Goal: Use online tool/utility

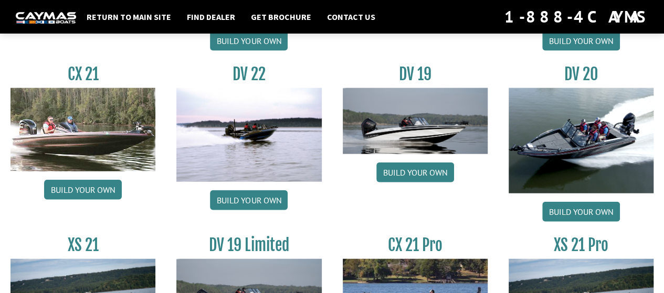
scroll to position [1185, 0]
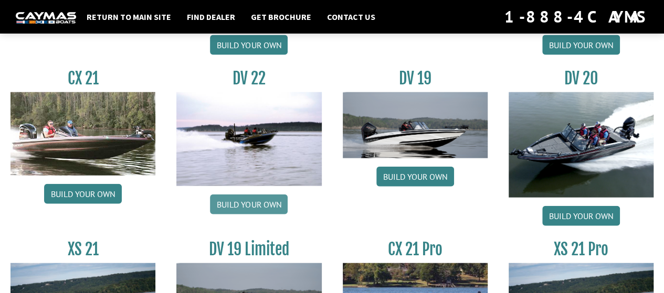
click at [252, 199] on link "Build your own" at bounding box center [249, 205] width 78 height 20
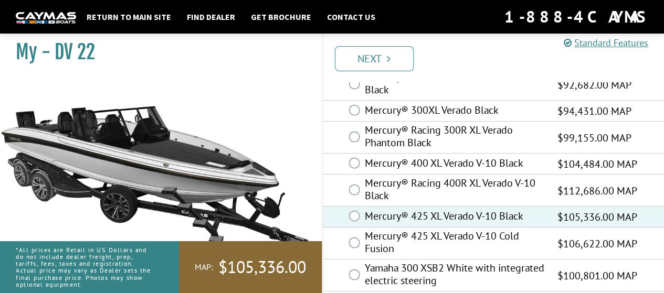
scroll to position [135, 0]
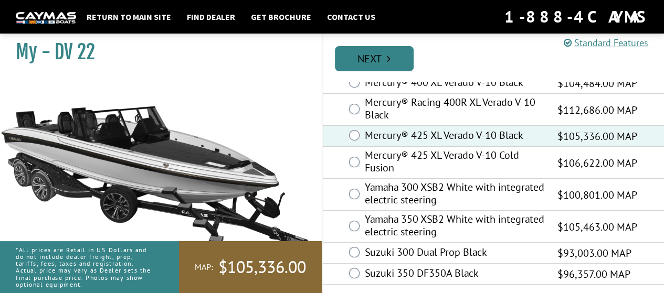
click at [386, 68] on link "Next" at bounding box center [374, 58] width 79 height 25
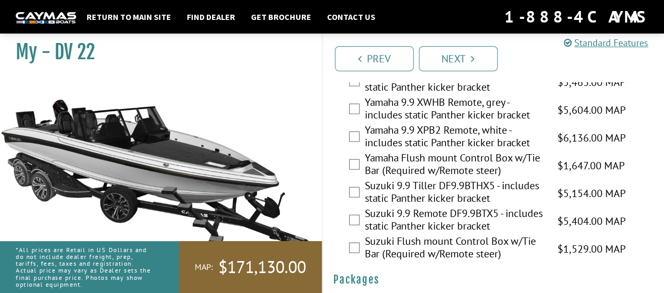
scroll to position [3184, 0]
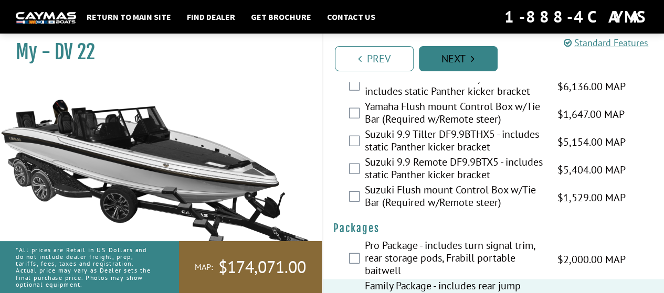
click at [449, 62] on link "Next" at bounding box center [458, 58] width 79 height 25
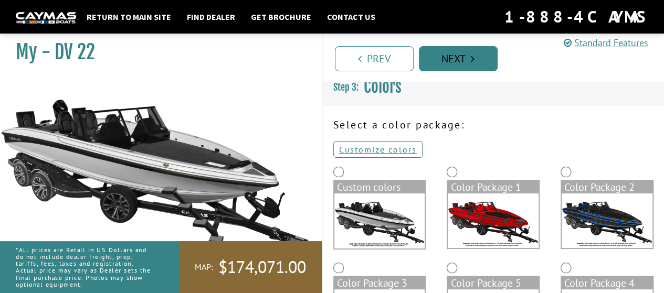
scroll to position [0, 0]
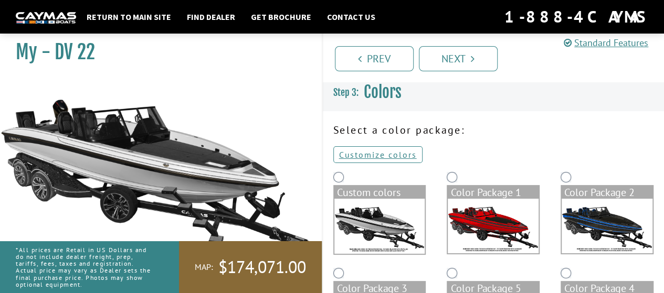
click at [510, 215] on img at bounding box center [492, 226] width 91 height 55
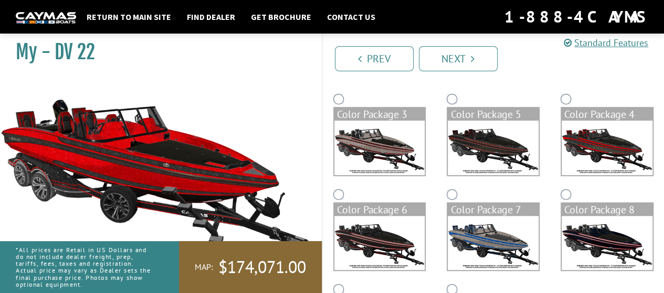
scroll to position [178, 0]
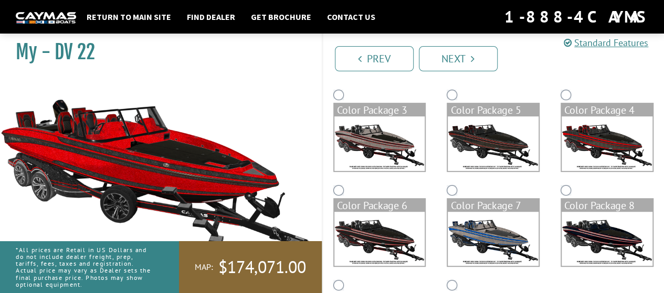
click at [480, 147] on img at bounding box center [492, 143] width 91 height 55
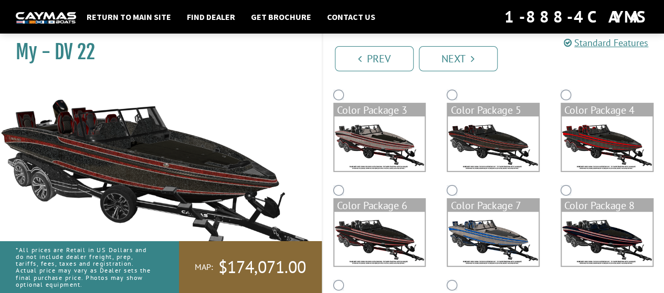
click at [376, 141] on img at bounding box center [379, 143] width 91 height 55
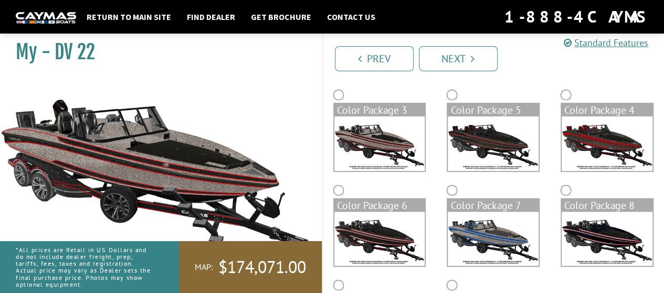
click at [373, 242] on img at bounding box center [379, 239] width 91 height 55
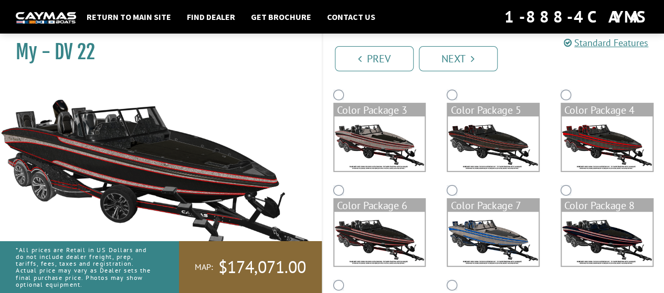
click at [486, 231] on img at bounding box center [492, 239] width 91 height 55
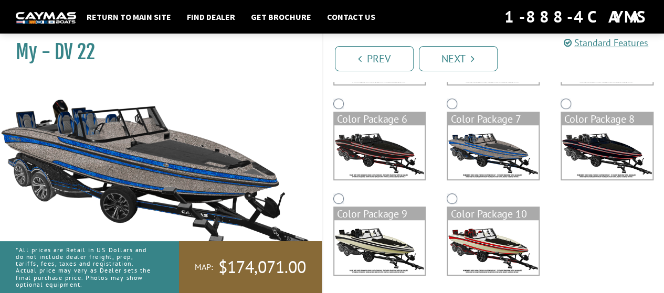
scroll to position [268, 0]
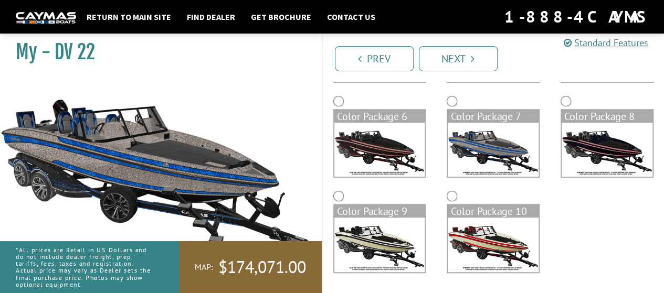
click at [371, 250] on img at bounding box center [379, 245] width 91 height 55
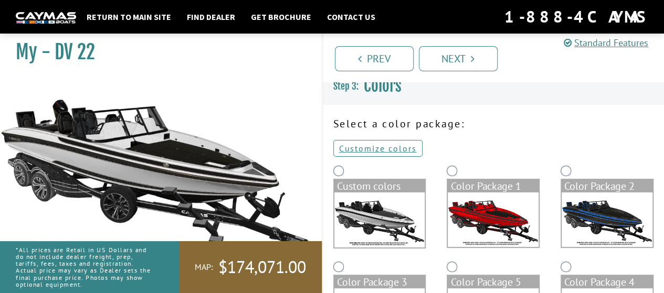
scroll to position [10, 0]
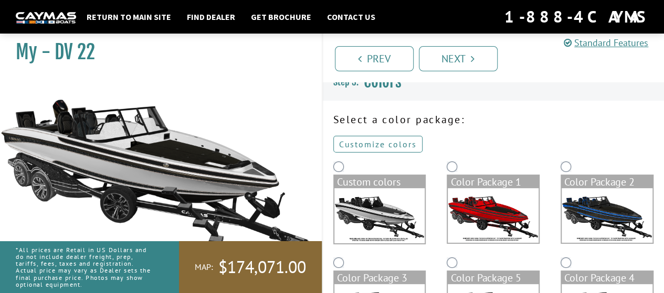
click at [373, 141] on link "Customize colors" at bounding box center [377, 144] width 89 height 17
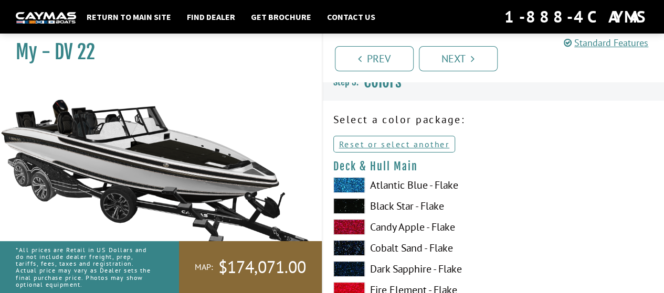
click at [338, 184] on span at bounding box center [348, 185] width 31 height 16
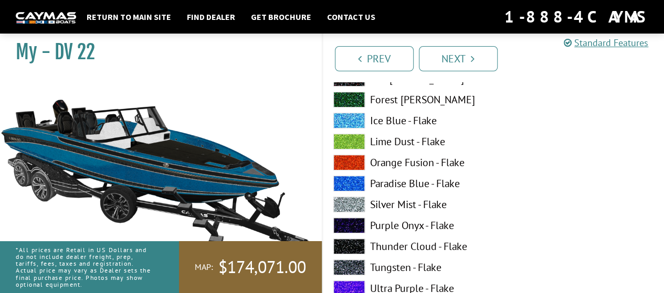
scroll to position [264, 0]
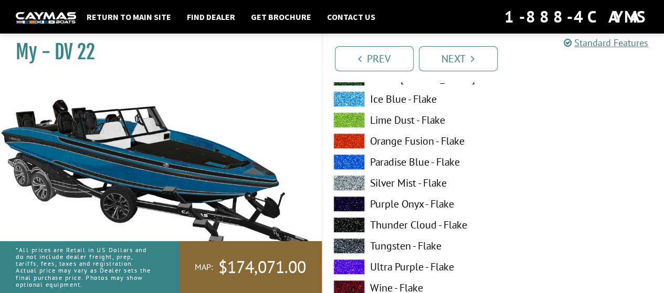
click at [360, 229] on span at bounding box center [348, 225] width 31 height 16
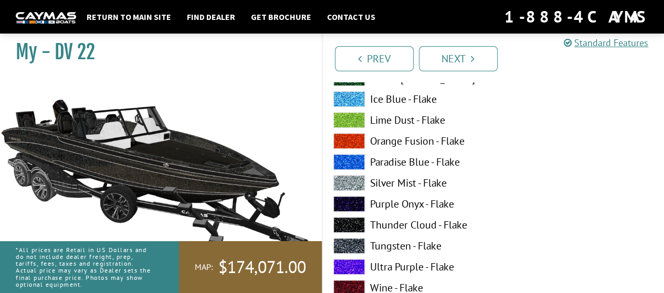
click at [345, 243] on span at bounding box center [348, 246] width 31 height 16
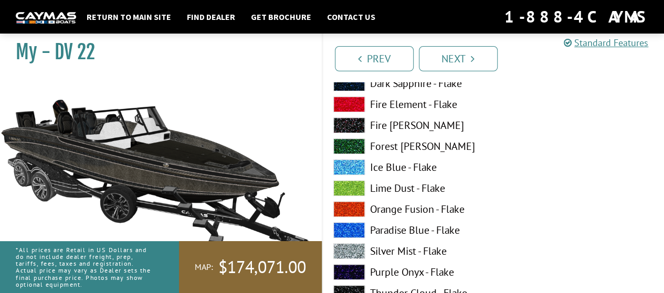
scroll to position [175, 0]
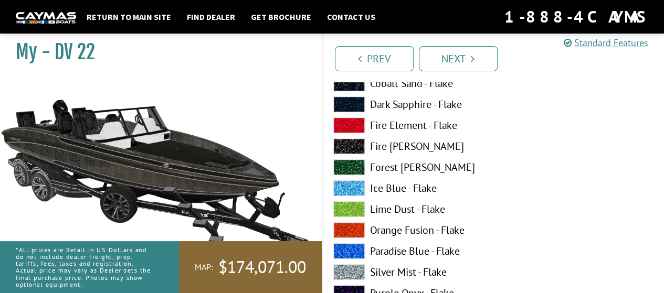
click at [356, 142] on span at bounding box center [348, 146] width 31 height 16
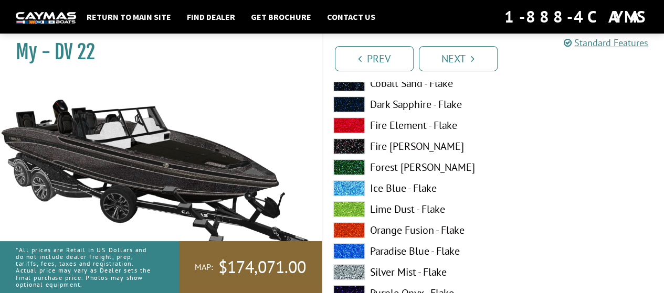
click at [345, 206] on span at bounding box center [348, 209] width 31 height 16
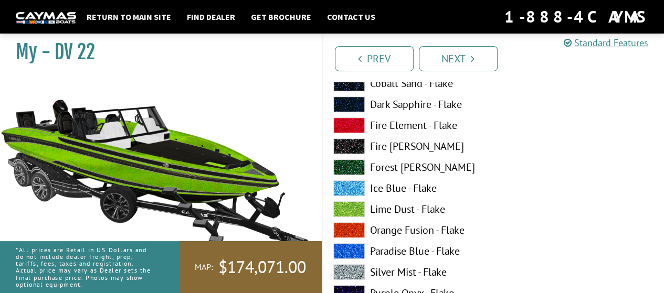
click at [348, 143] on span at bounding box center [348, 146] width 31 height 16
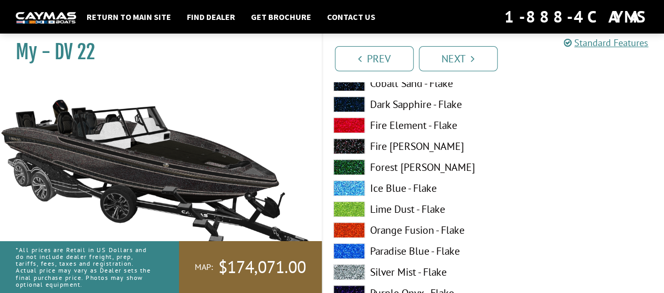
click at [352, 86] on span at bounding box center [348, 84] width 31 height 16
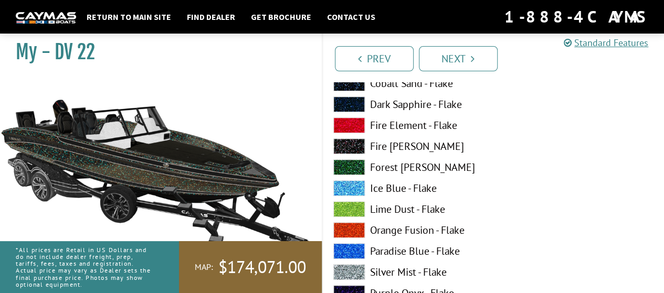
click at [351, 146] on span at bounding box center [348, 146] width 31 height 16
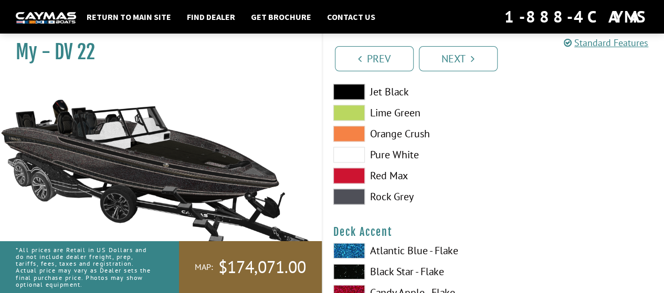
scroll to position [565, 0]
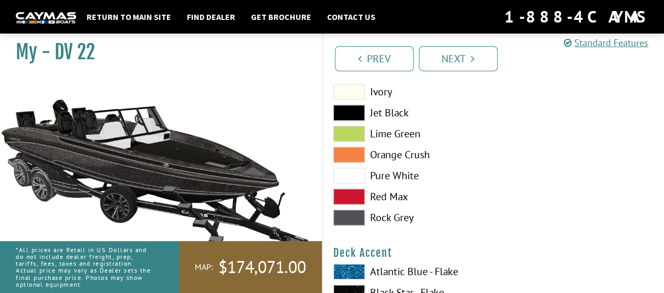
click at [410, 271] on label "Atlantic Blue - Flake" at bounding box center [407, 272] width 149 height 16
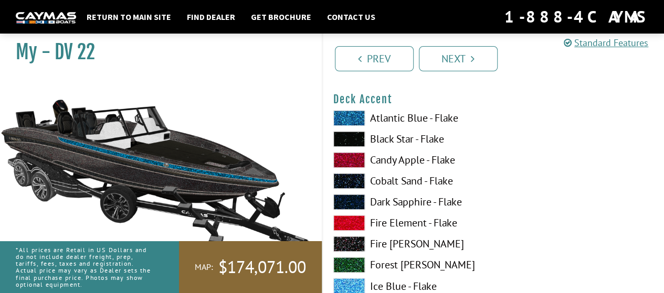
scroll to position [705, 0]
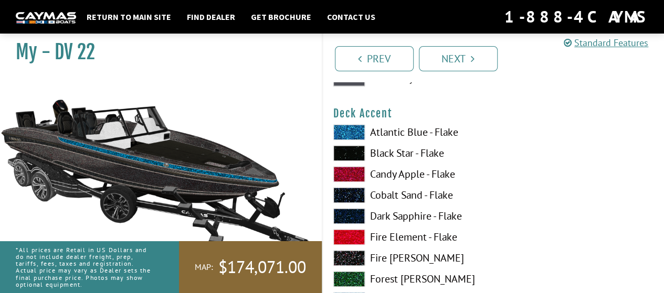
click at [343, 153] on span at bounding box center [348, 153] width 31 height 16
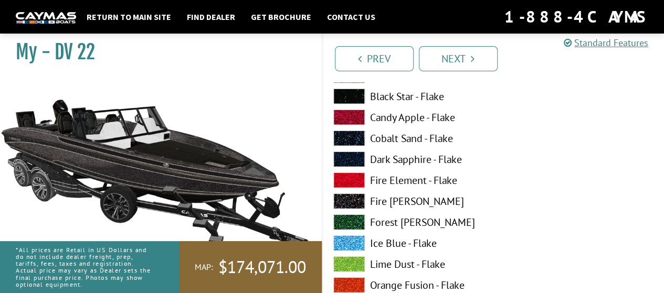
scroll to position [1410, 0]
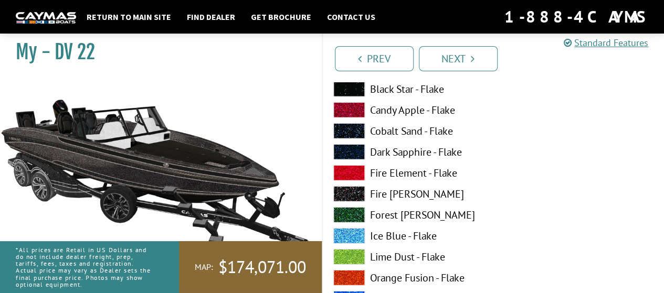
click at [339, 89] on span at bounding box center [348, 89] width 31 height 16
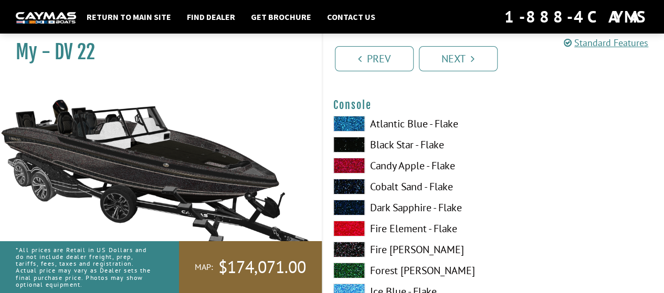
scroll to position [1794, 0]
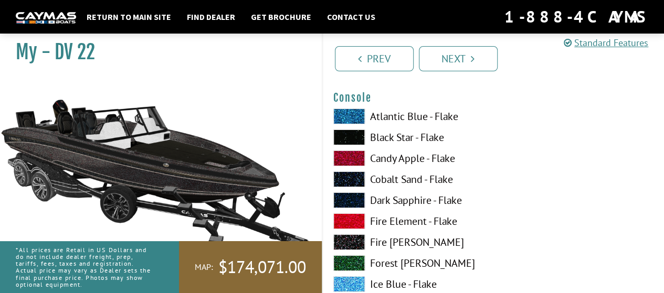
click at [352, 140] on span at bounding box center [348, 138] width 31 height 16
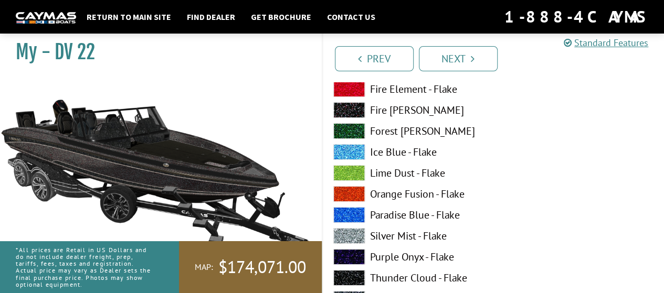
scroll to position [1948, 0]
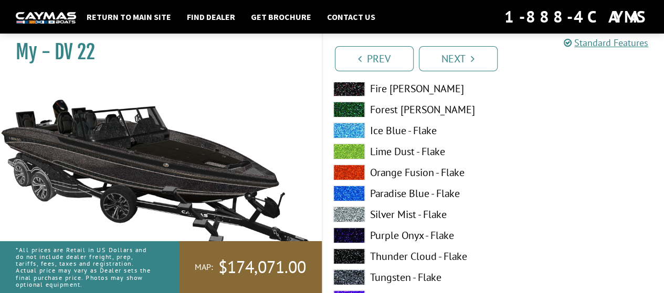
click at [348, 253] on span at bounding box center [348, 257] width 31 height 16
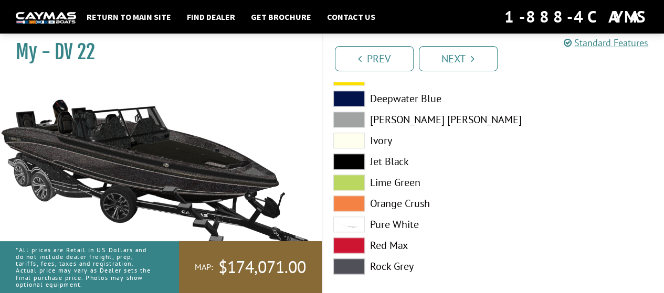
scroll to position [2410, 0]
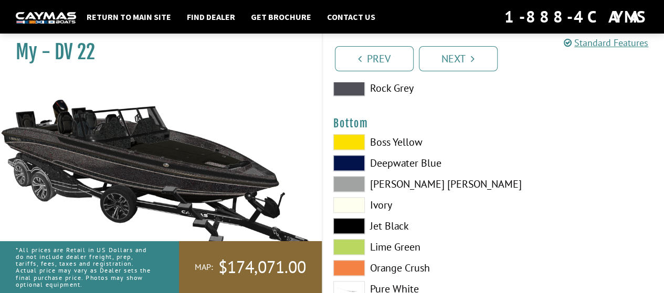
click at [348, 283] on span at bounding box center [348, 289] width 31 height 16
click at [357, 224] on span at bounding box center [348, 226] width 31 height 16
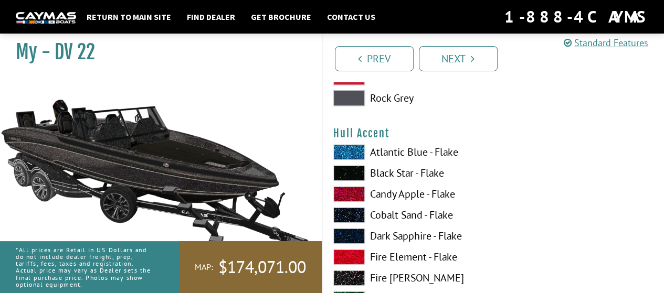
scroll to position [2635, 0]
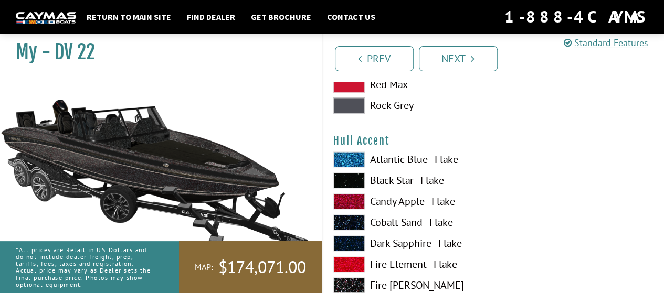
click at [394, 166] on label "Atlantic Blue - Flake" at bounding box center [407, 160] width 149 height 16
click at [350, 181] on span at bounding box center [348, 181] width 31 height 16
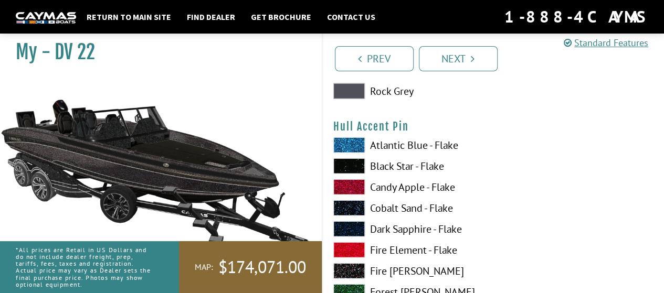
scroll to position [3327, 0]
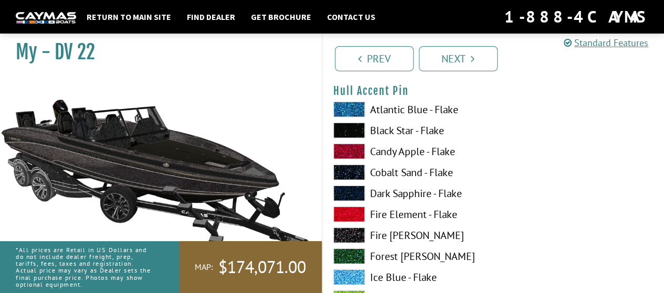
click at [413, 109] on label "Atlantic Blue - Flake" at bounding box center [407, 110] width 149 height 16
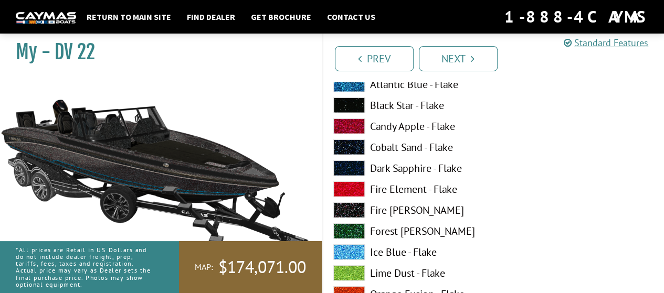
scroll to position [3337, 0]
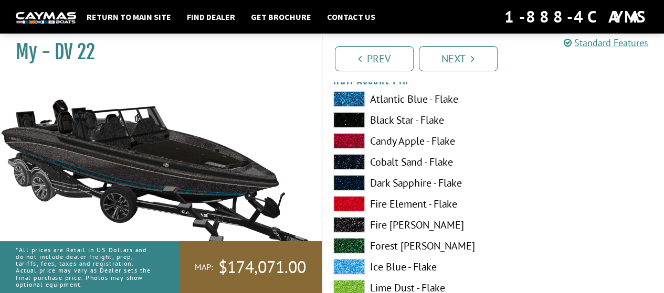
click at [343, 115] on span at bounding box center [348, 120] width 31 height 16
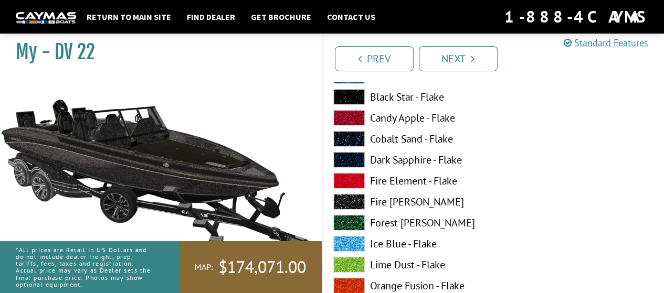
scroll to position [3742, 0]
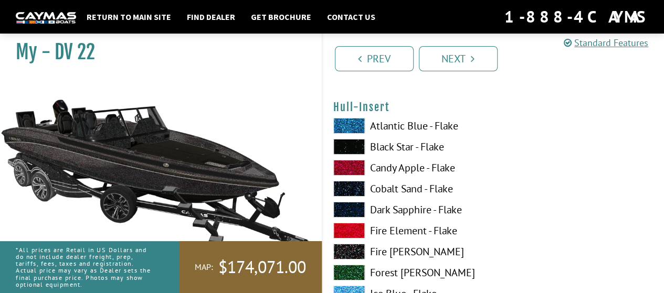
click at [417, 123] on label "Atlantic Blue - Flake" at bounding box center [407, 126] width 149 height 16
click at [343, 144] on span at bounding box center [348, 147] width 31 height 16
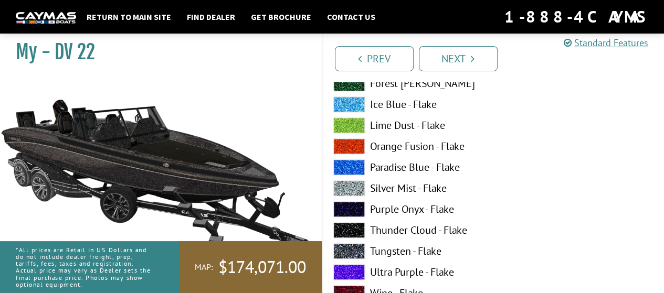
scroll to position [4580, 0]
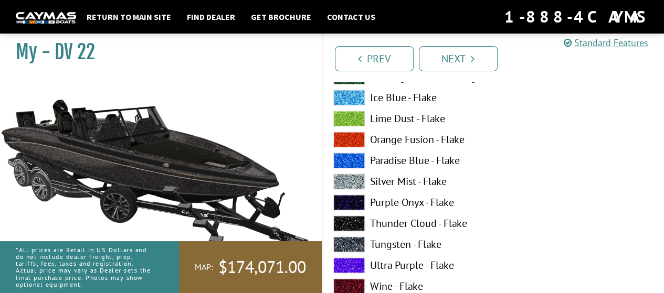
click at [403, 115] on label "Lime Dust - Flake" at bounding box center [407, 119] width 149 height 16
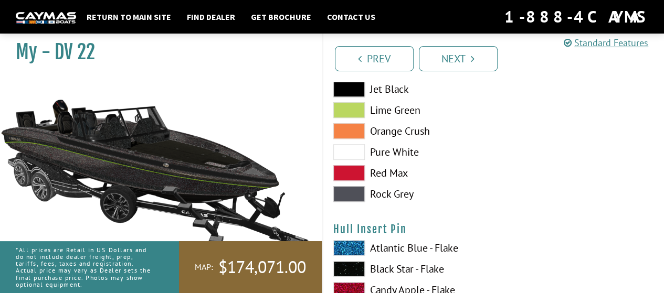
scroll to position [4304, 0]
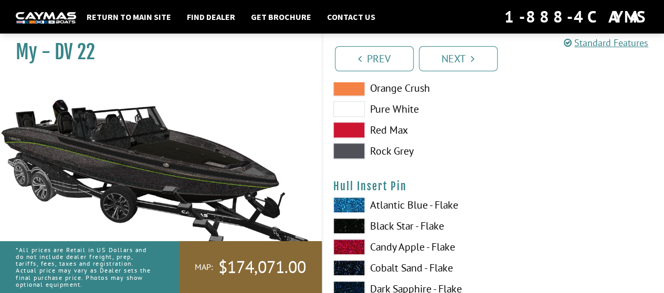
click at [379, 228] on label "Black Star - Flake" at bounding box center [407, 226] width 149 height 16
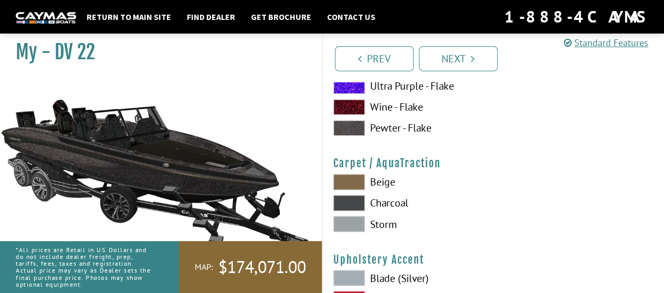
scroll to position [4795, 0]
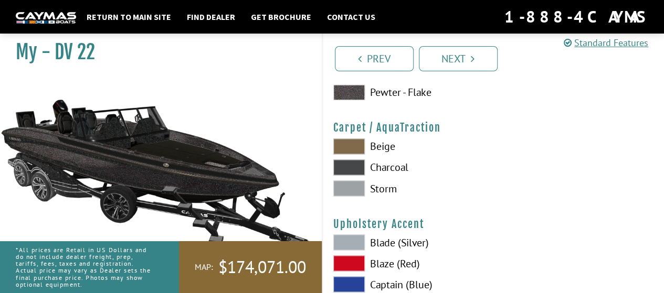
click at [349, 165] on span at bounding box center [348, 167] width 31 height 16
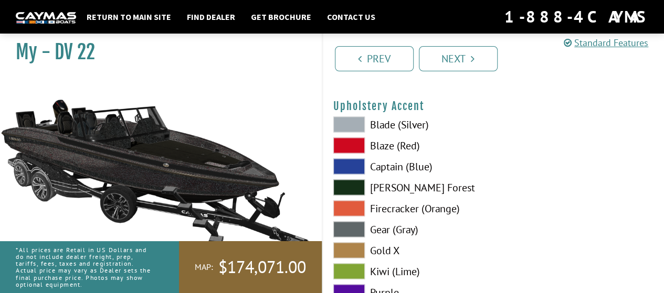
scroll to position [4920, 0]
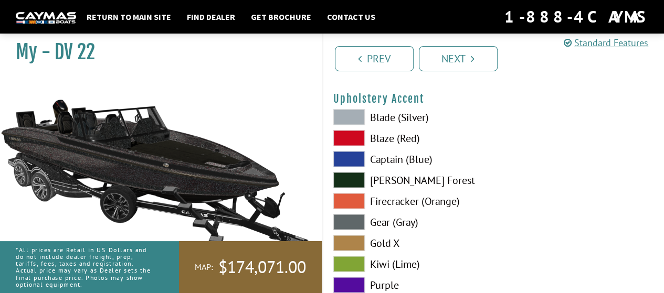
click at [343, 222] on span at bounding box center [348, 222] width 31 height 16
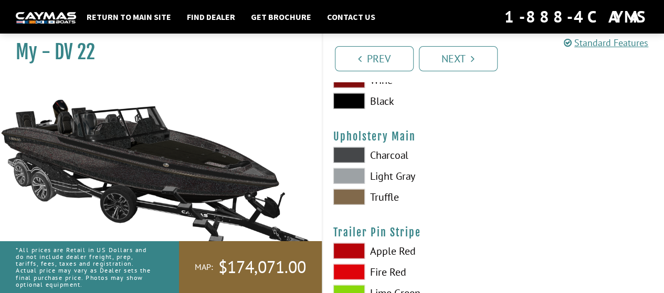
scroll to position [5153, 0]
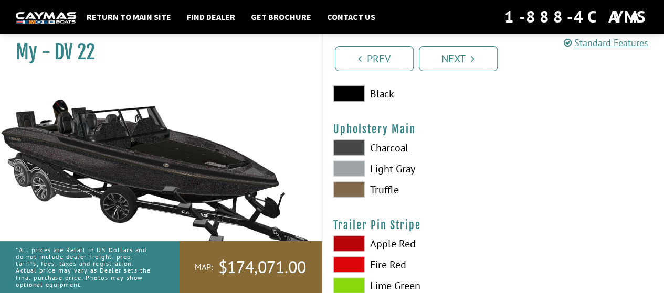
click at [348, 142] on span at bounding box center [348, 148] width 31 height 16
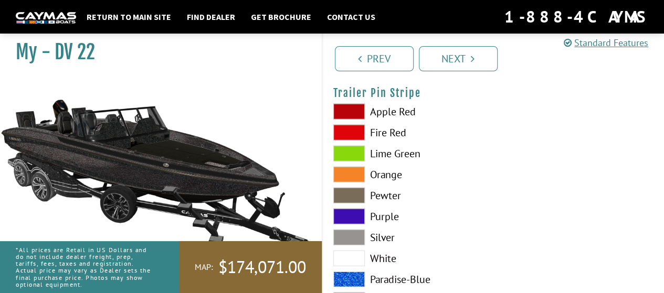
scroll to position [5329, 0]
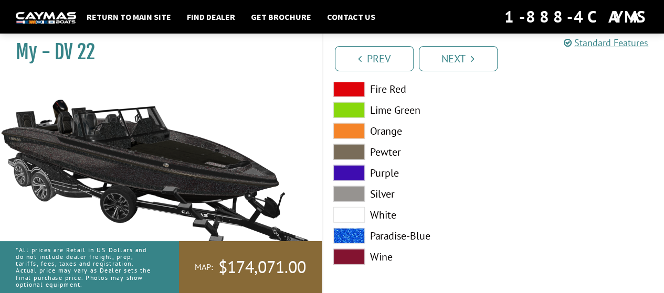
click at [357, 191] on span at bounding box center [348, 194] width 31 height 16
click at [352, 213] on span at bounding box center [348, 215] width 31 height 16
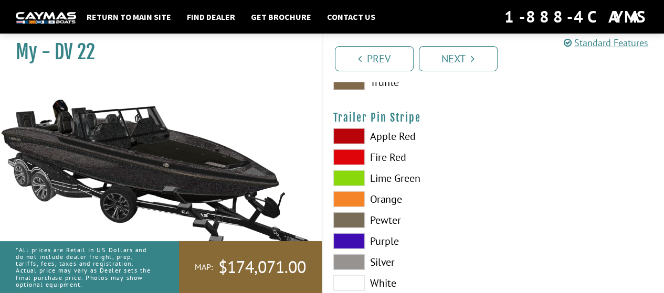
scroll to position [5246, 0]
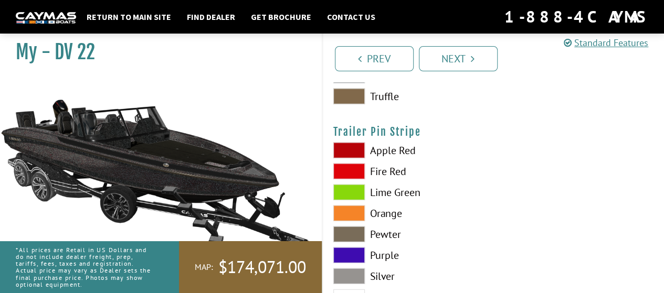
click at [342, 272] on span at bounding box center [348, 277] width 31 height 16
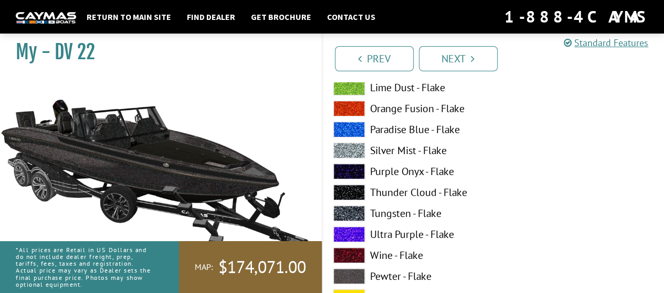
scroll to position [283, 0]
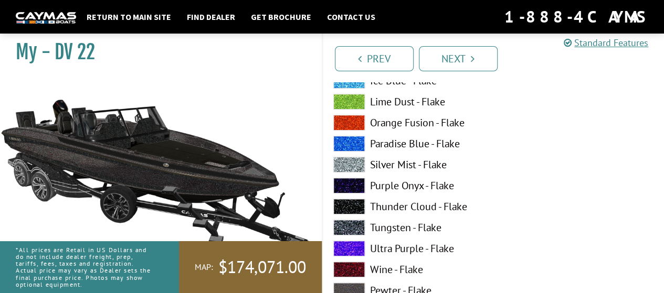
click at [349, 166] on span at bounding box center [348, 165] width 31 height 16
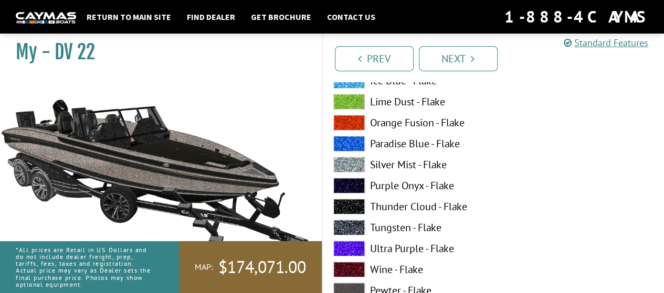
click at [346, 225] on span at bounding box center [348, 228] width 31 height 16
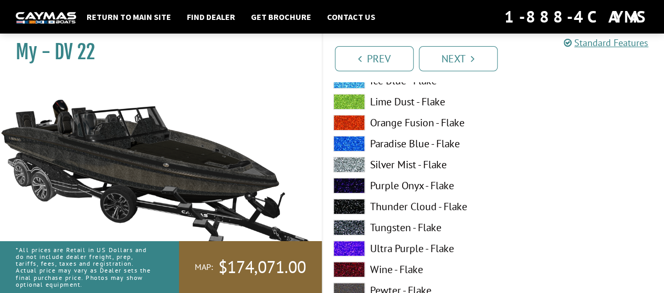
click at [348, 203] on span at bounding box center [348, 207] width 31 height 16
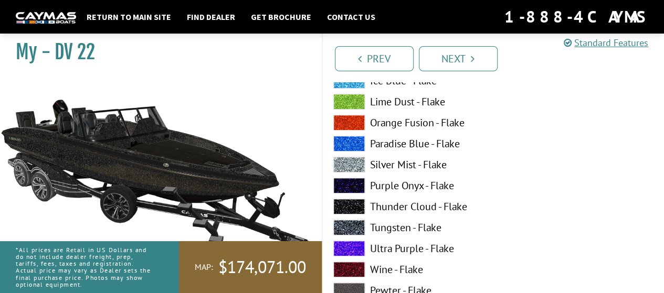
click at [349, 287] on span at bounding box center [348, 291] width 31 height 16
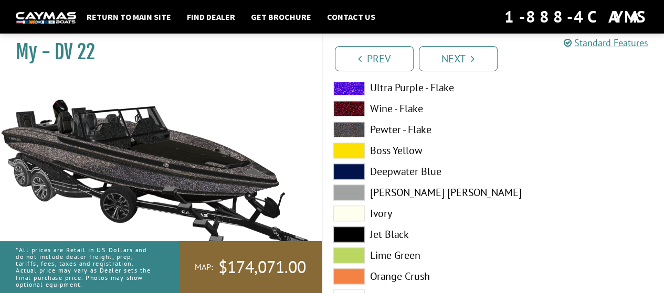
scroll to position [465, 0]
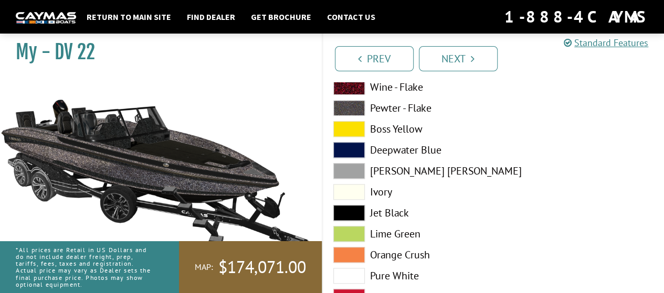
click at [356, 132] on span at bounding box center [348, 129] width 31 height 16
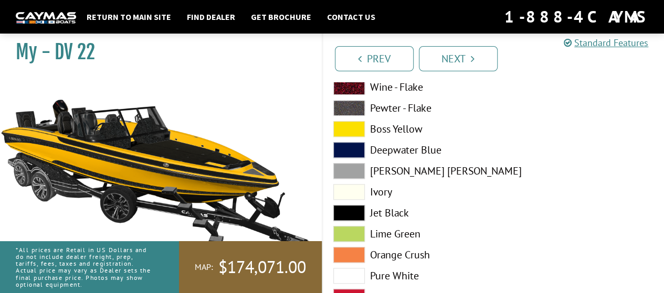
click at [349, 164] on span at bounding box center [348, 171] width 31 height 16
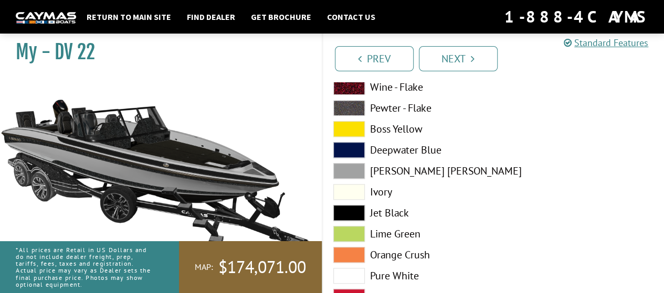
click at [345, 274] on span at bounding box center [348, 276] width 31 height 16
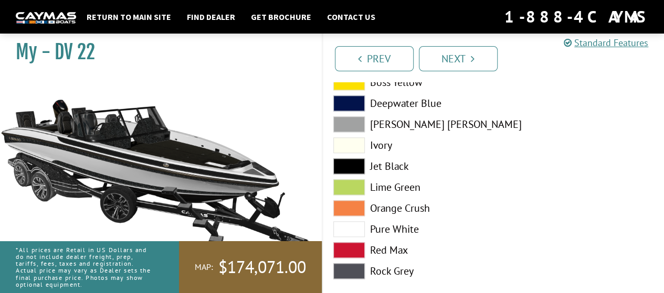
scroll to position [641, 0]
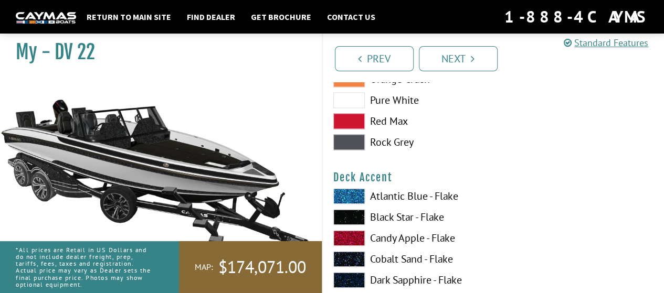
click at [421, 196] on label "Atlantic Blue - Flake" at bounding box center [407, 196] width 149 height 16
click at [352, 210] on span at bounding box center [348, 217] width 31 height 16
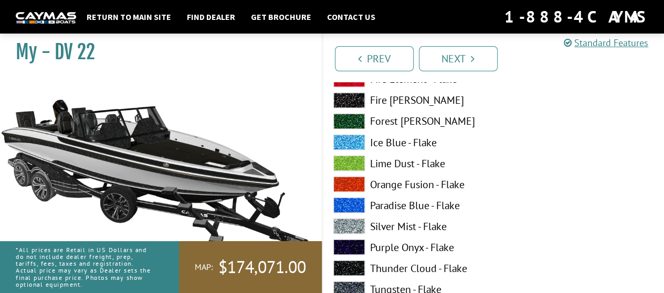
scroll to position [877, 0]
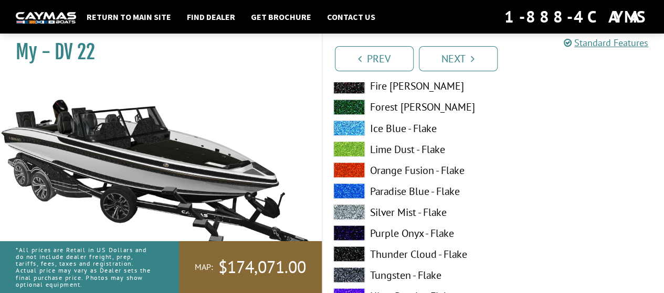
click at [355, 186] on span at bounding box center [348, 191] width 31 height 16
click at [341, 271] on span at bounding box center [348, 275] width 31 height 16
click at [348, 209] on span at bounding box center [348, 212] width 31 height 16
click at [347, 236] on span at bounding box center [348, 233] width 31 height 16
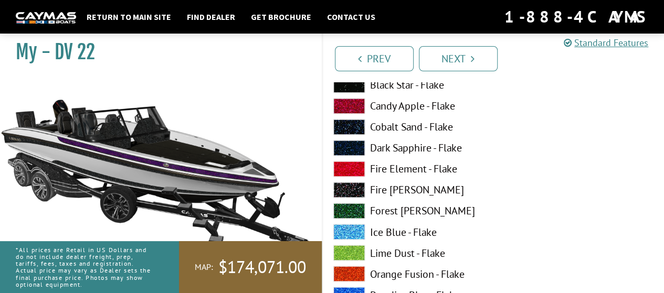
scroll to position [766, 0]
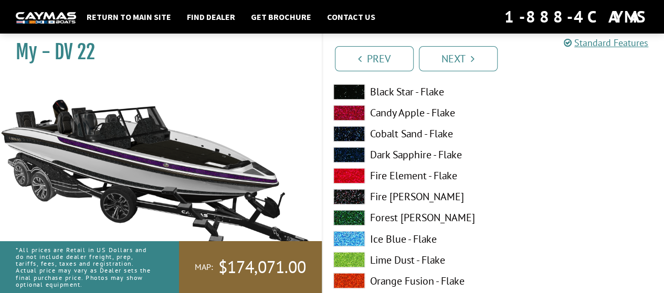
click at [357, 80] on div "Prev Next" at bounding box center [493, 54] width 343 height 56
click at [352, 93] on span at bounding box center [348, 92] width 31 height 16
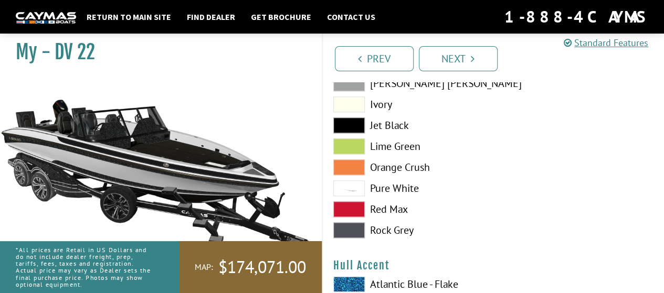
scroll to position [2460, 0]
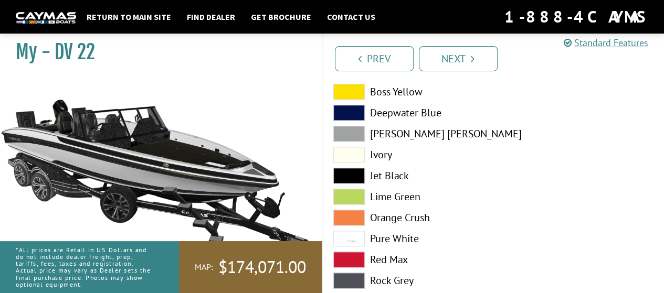
click at [346, 234] on span at bounding box center [348, 239] width 31 height 16
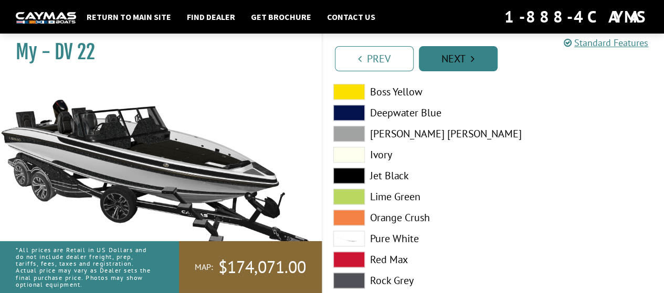
click at [453, 52] on link "Next" at bounding box center [458, 58] width 79 height 25
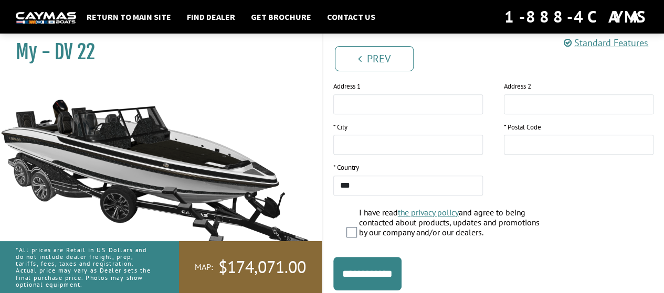
scroll to position [286, 0]
